Goal: Task Accomplishment & Management: Manage account settings

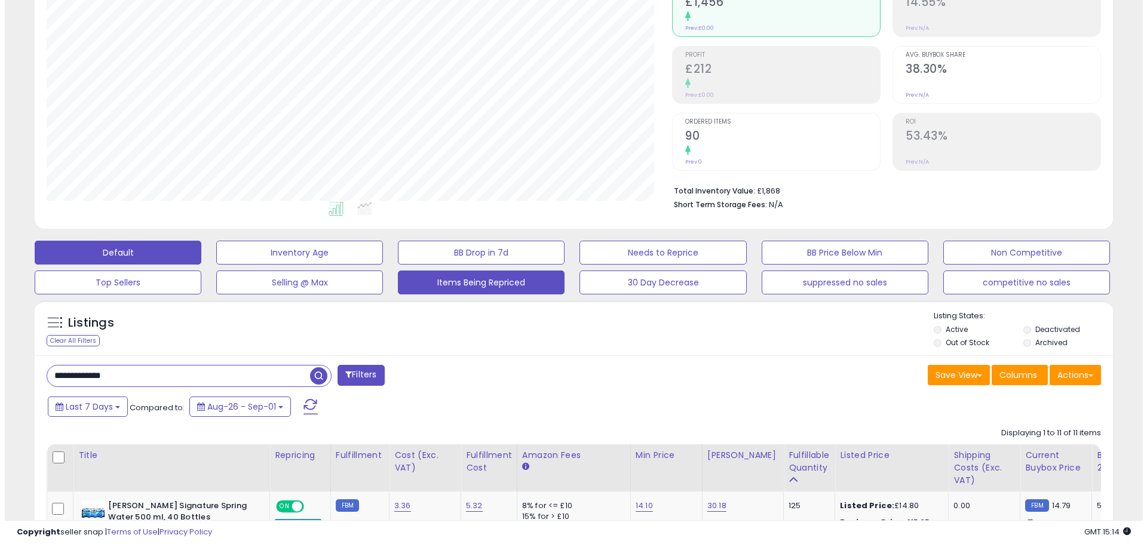
scroll to position [245, 625]
click at [432, 288] on button "Items Being Repriced" at bounding box center [476, 283] width 167 height 24
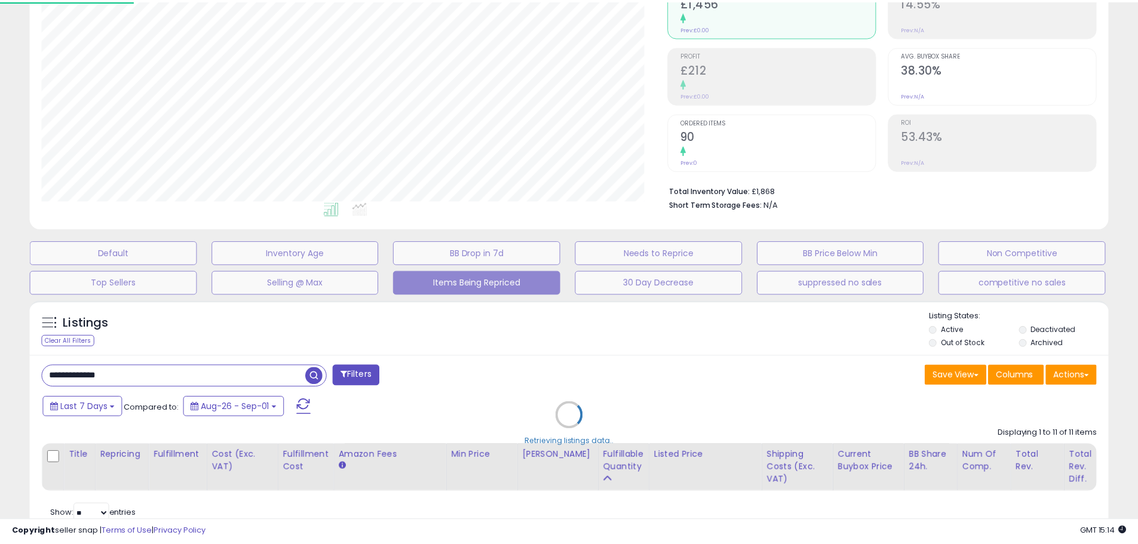
scroll to position [245, 631]
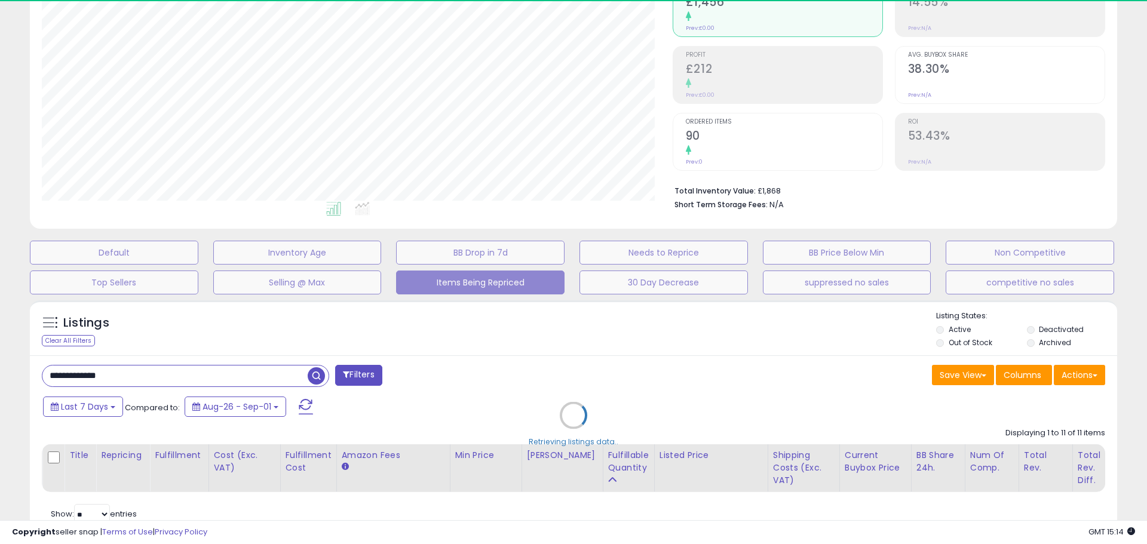
select select "**"
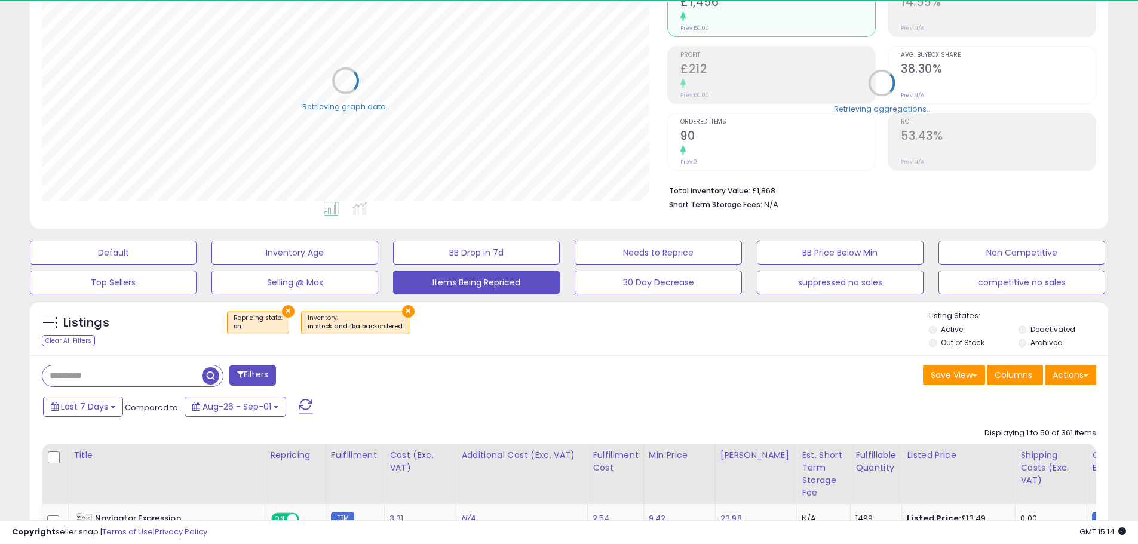
scroll to position [597033, 596652]
click at [940, 331] on li "Active" at bounding box center [973, 330] width 88 height 13
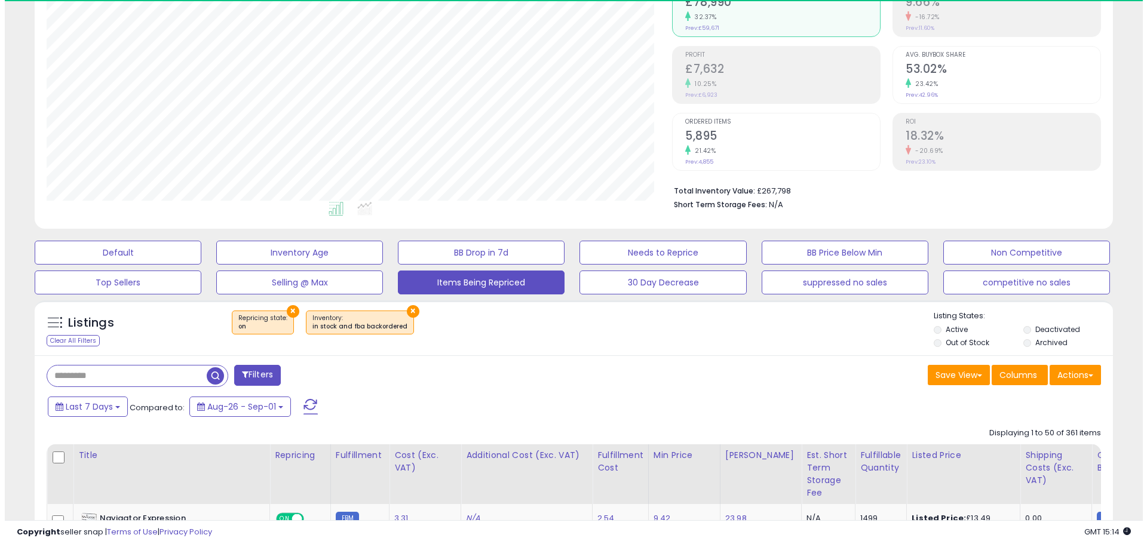
scroll to position [245, 625]
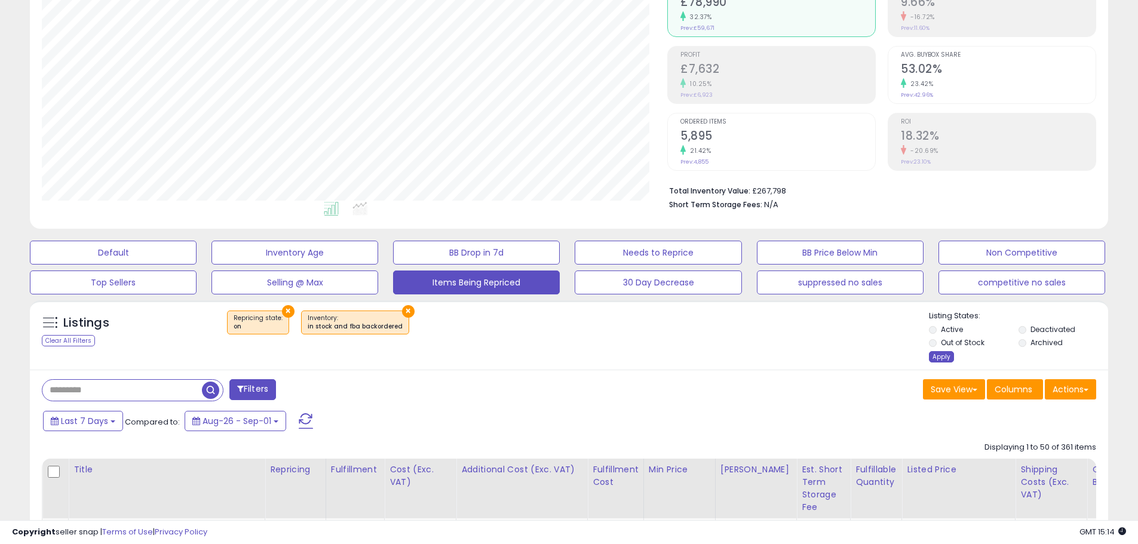
click at [943, 357] on div "Apply" at bounding box center [941, 356] width 25 height 11
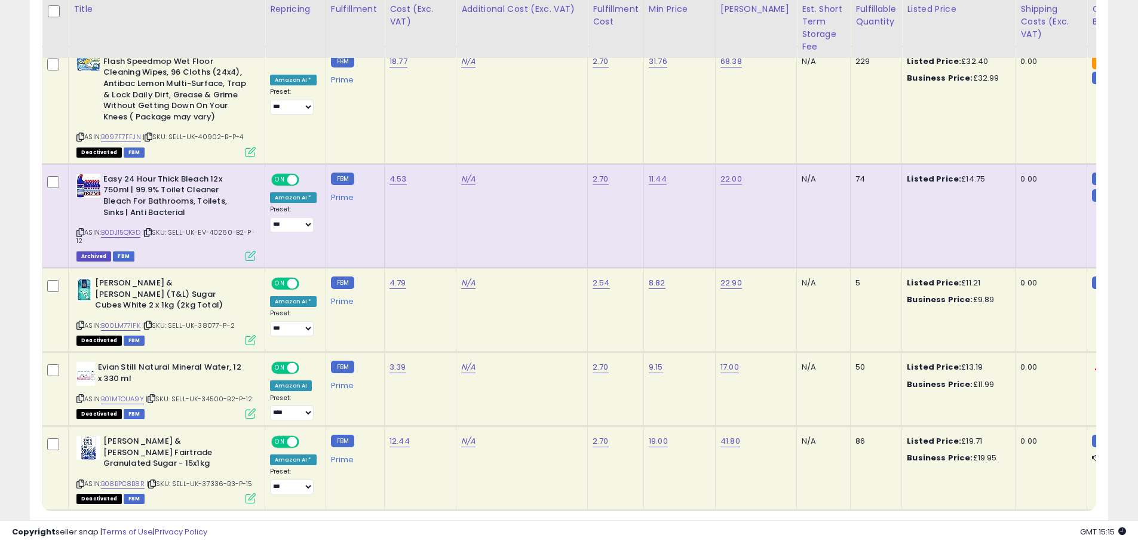
scroll to position [855, 0]
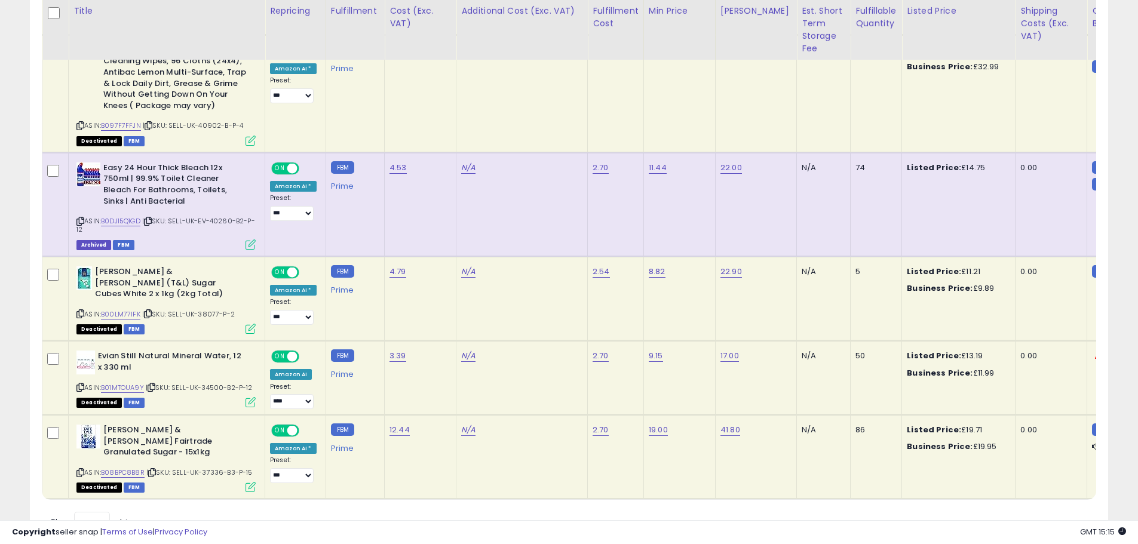
click at [79, 311] on icon at bounding box center [80, 314] width 8 height 7
click at [79, 384] on icon at bounding box center [80, 387] width 8 height 7
click at [722, 350] on link "17.00" at bounding box center [729, 356] width 19 height 12
type input "*****"
click button "submit" at bounding box center [759, 294] width 20 height 18
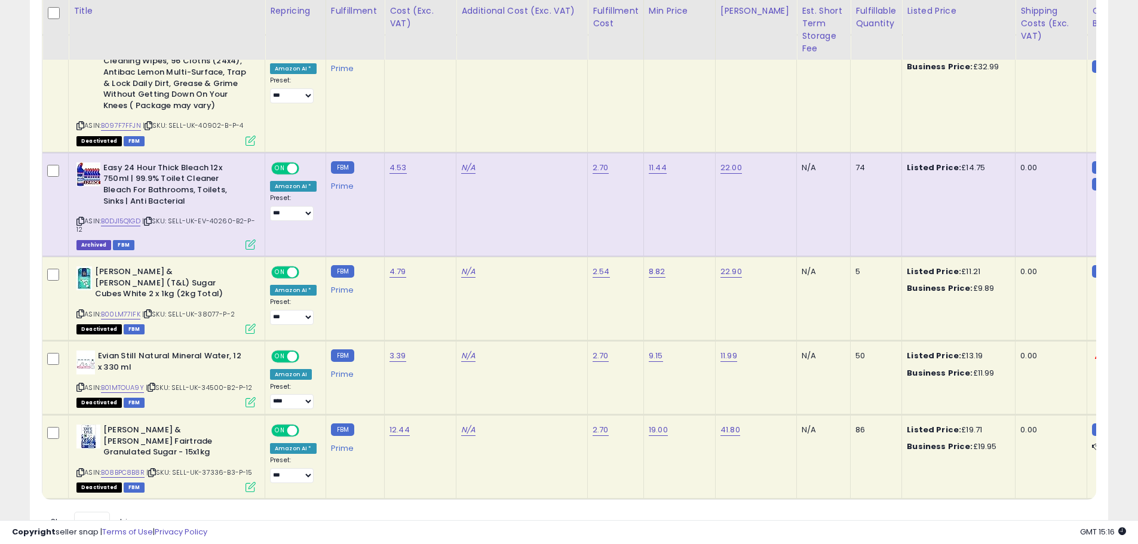
click at [290, 352] on span at bounding box center [292, 357] width 10 height 10
click at [81, 469] on icon at bounding box center [80, 472] width 8 height 7
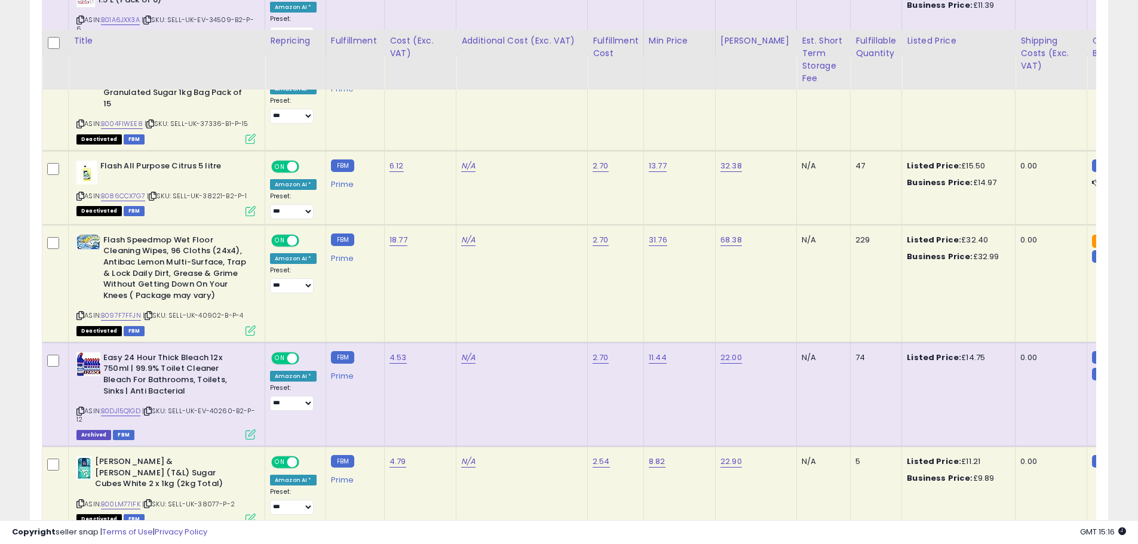
scroll to position [616, 0]
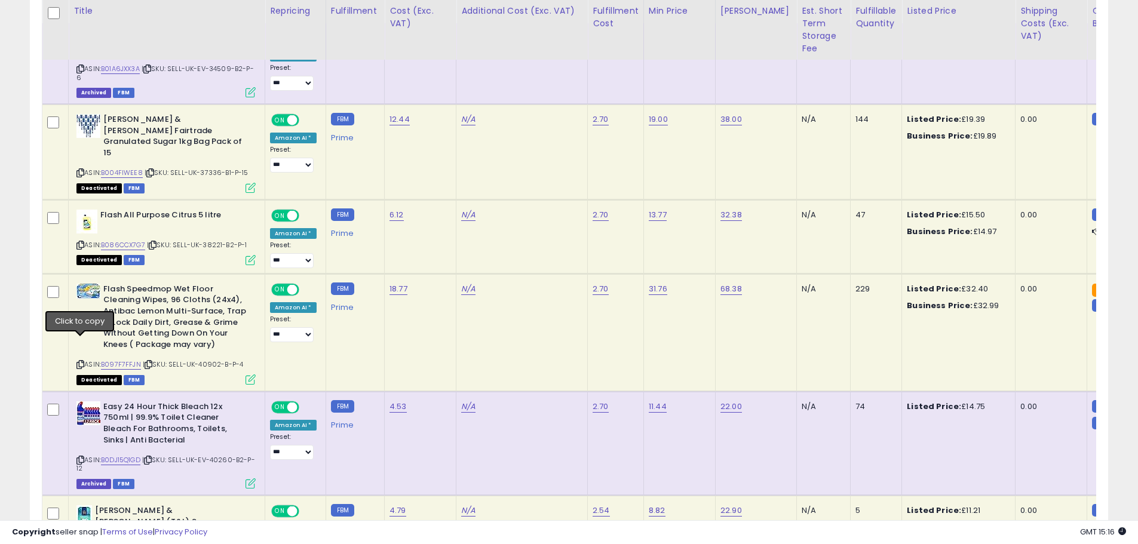
click at [81, 361] on icon at bounding box center [80, 364] width 8 height 7
click at [291, 211] on span at bounding box center [292, 216] width 10 height 10
click at [286, 121] on span "ON" at bounding box center [279, 120] width 15 height 10
click at [283, 284] on span "ON" at bounding box center [279, 289] width 15 height 10
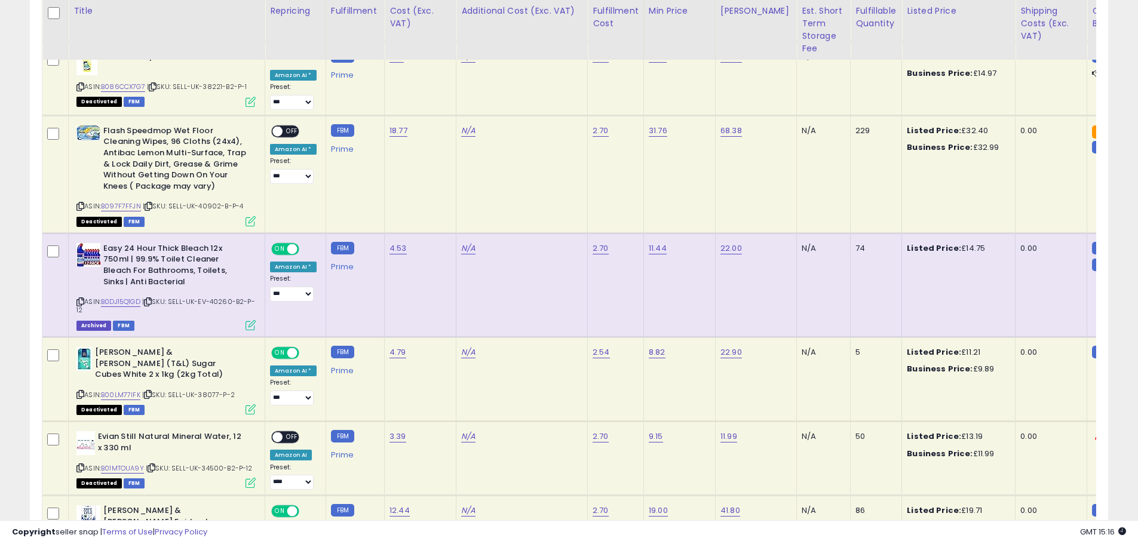
scroll to position [800, 0]
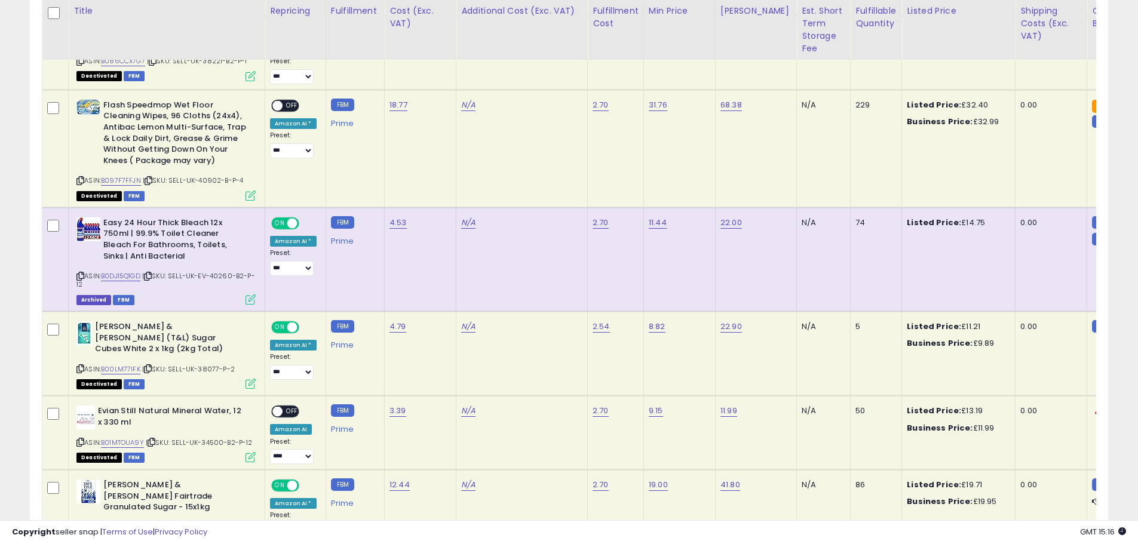
click at [280, 407] on span at bounding box center [277, 412] width 10 height 10
click at [276, 407] on span at bounding box center [277, 412] width 10 height 10
click at [285, 481] on span "ON" at bounding box center [279, 486] width 15 height 10
click at [279, 481] on span at bounding box center [277, 486] width 10 height 10
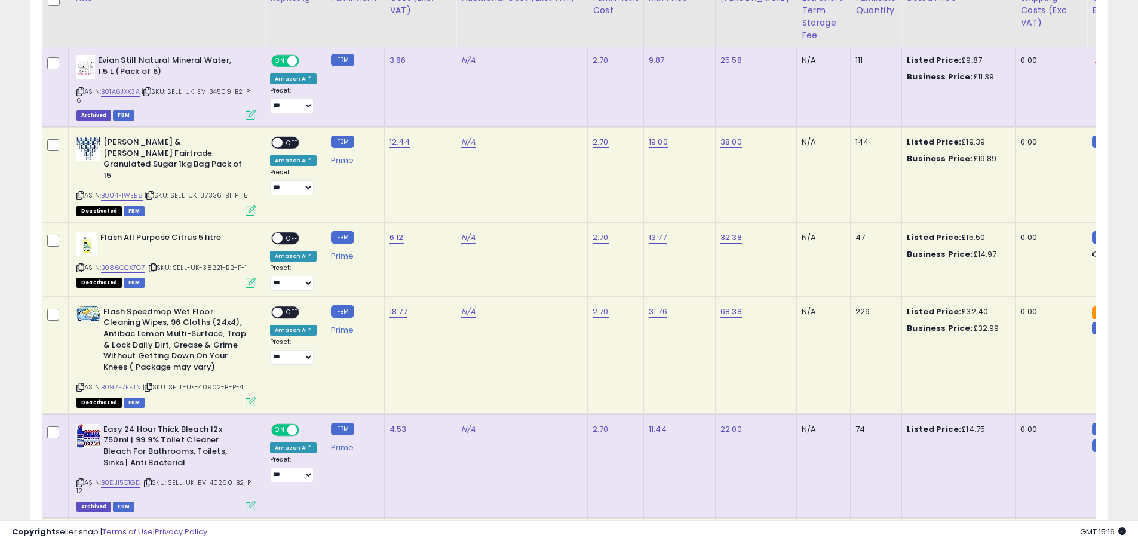
scroll to position [579, 0]
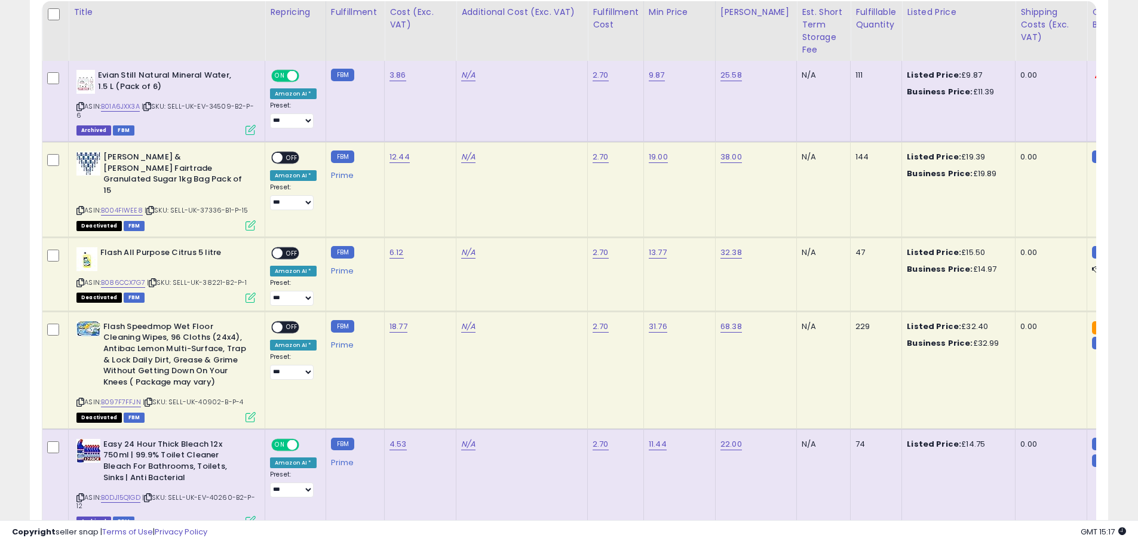
click at [280, 155] on span at bounding box center [277, 158] width 10 height 10
click at [282, 248] on span at bounding box center [277, 253] width 10 height 10
click at [277, 322] on span at bounding box center [277, 327] width 10 height 10
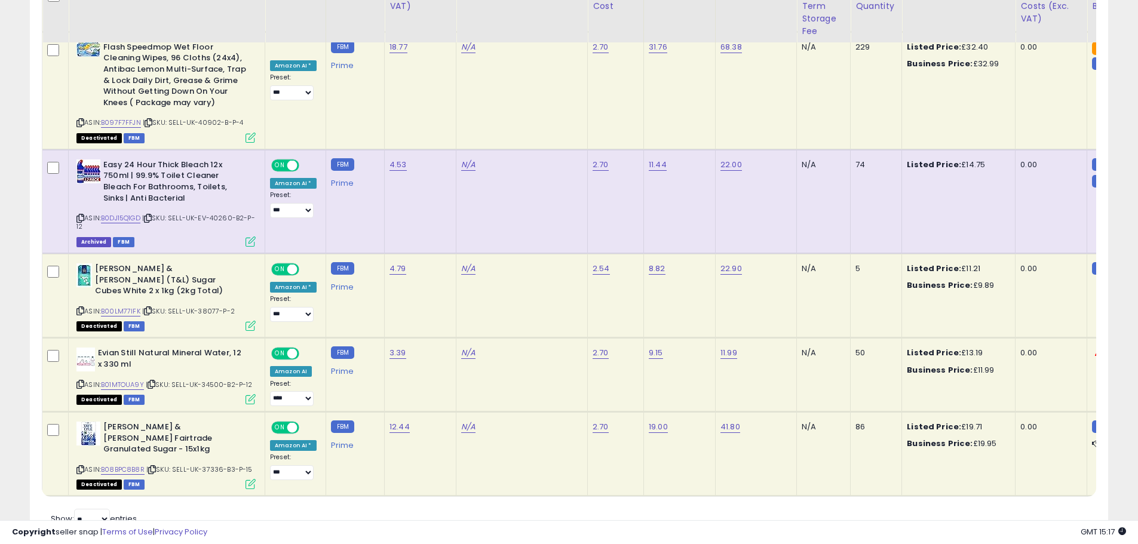
scroll to position [870, 0]
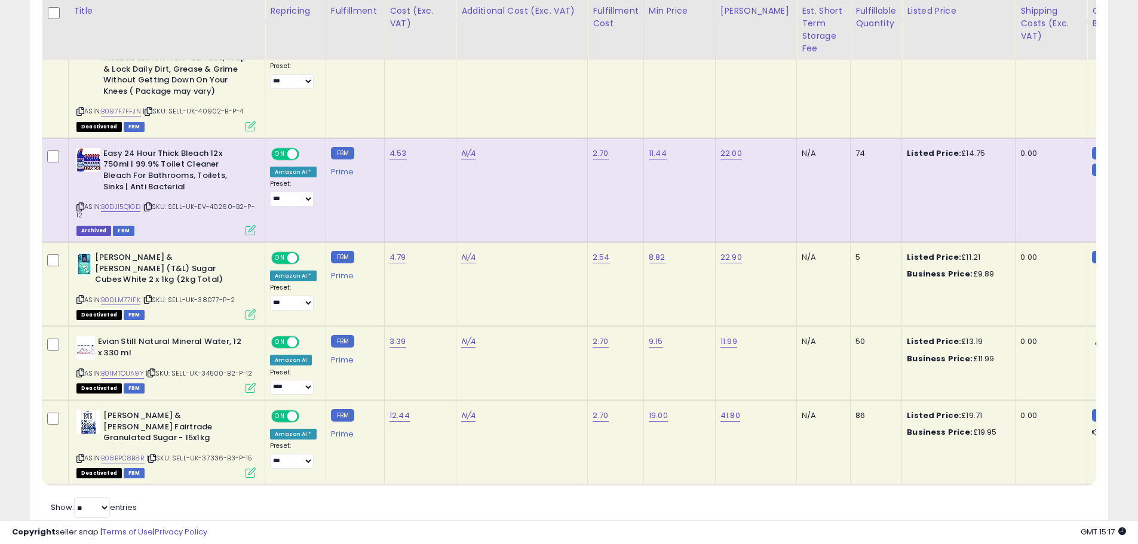
click at [289, 412] on span at bounding box center [292, 417] width 10 height 10
click at [287, 412] on span "OFF" at bounding box center [292, 417] width 19 height 10
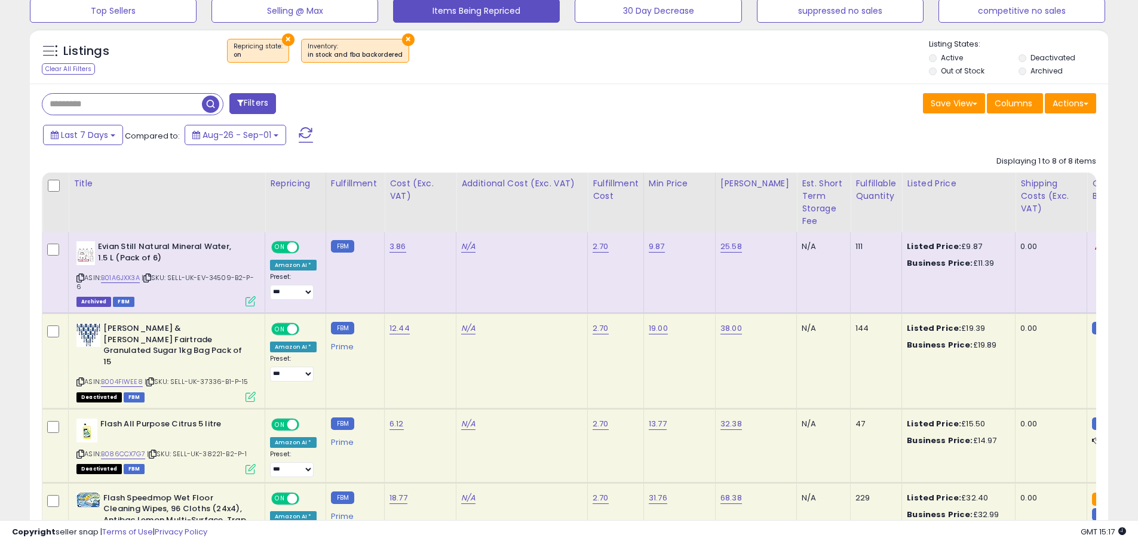
scroll to position [382, 0]
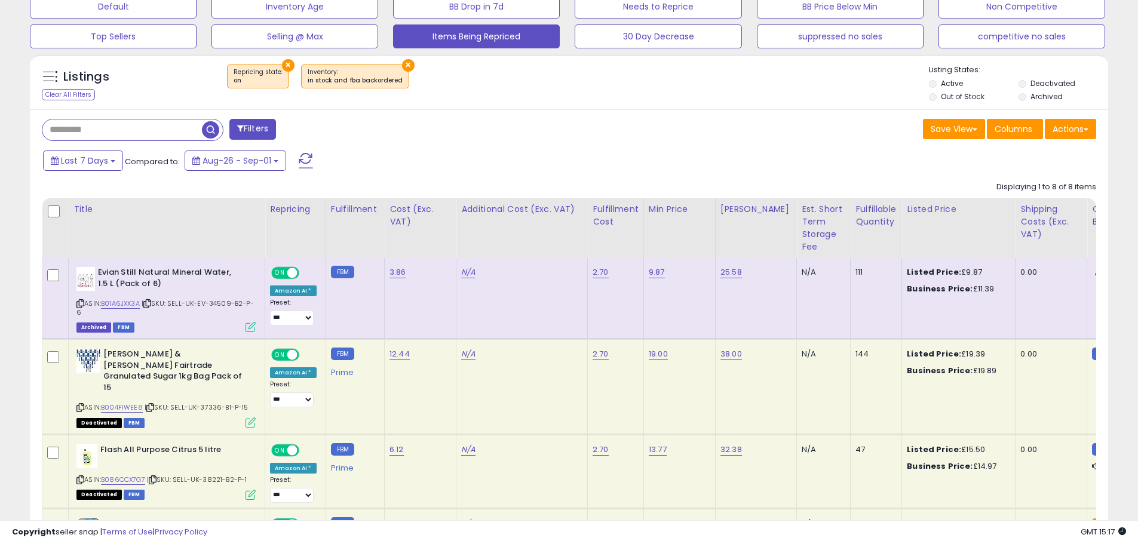
click at [314, 161] on button at bounding box center [306, 161] width 30 height 24
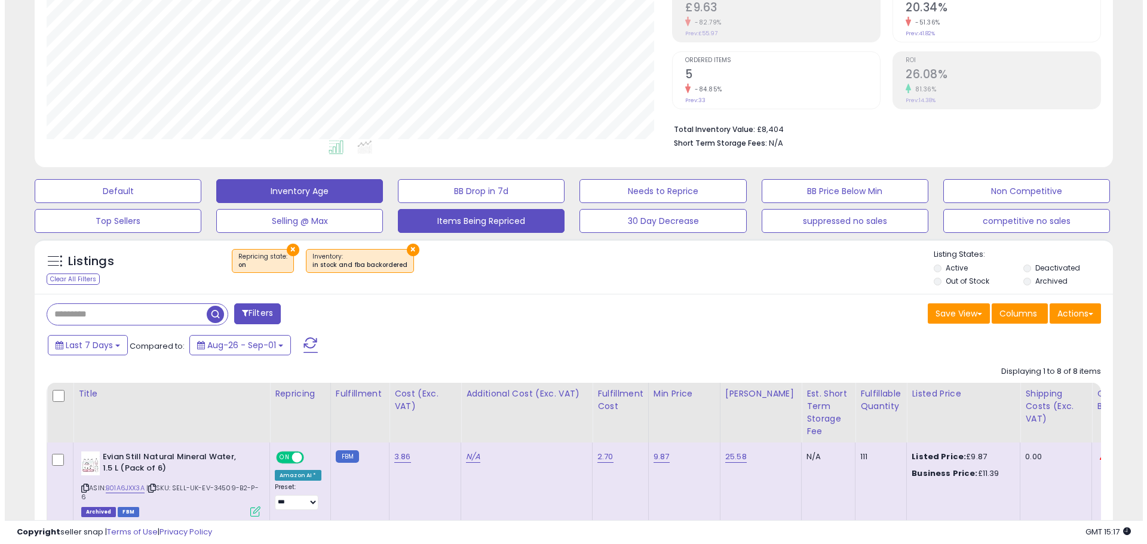
scroll to position [245, 625]
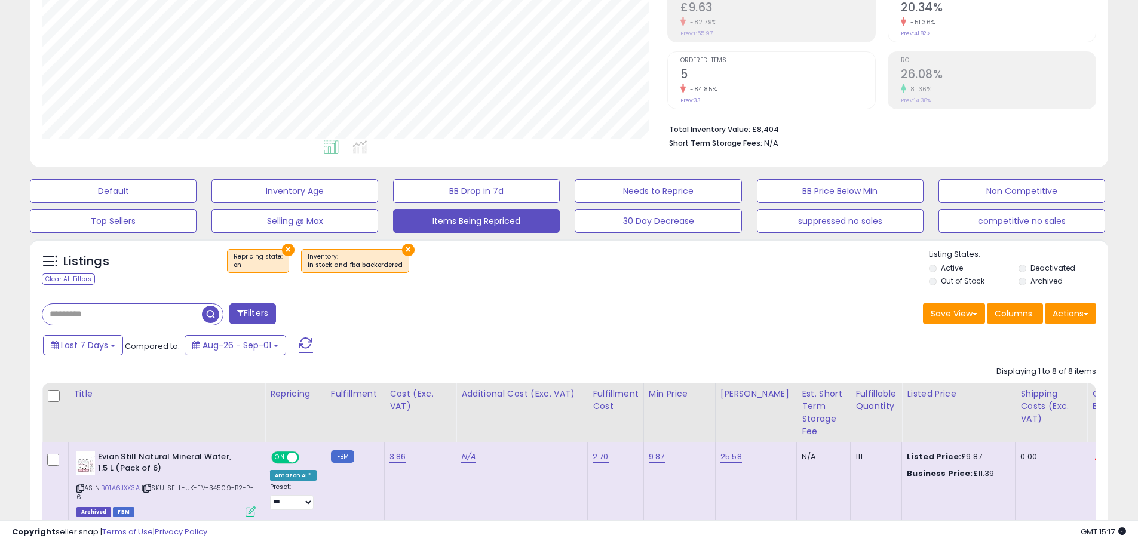
click at [300, 348] on span at bounding box center [306, 345] width 14 height 16
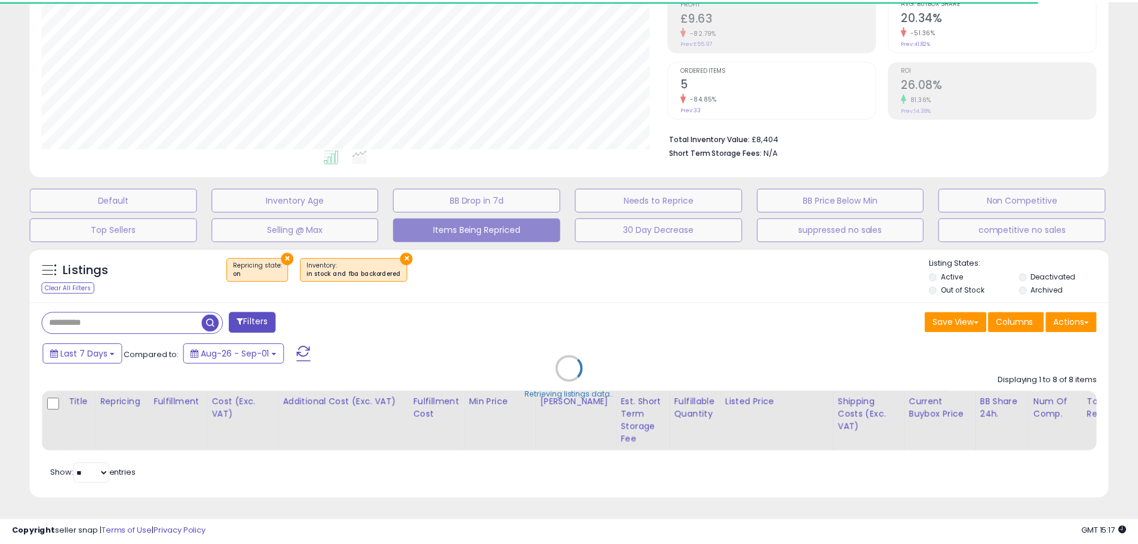
scroll to position [597033, 596652]
